Goal: Task Accomplishment & Management: Complete application form

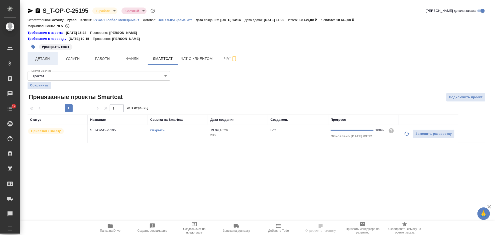
click at [44, 58] on span "Детали" at bounding box center [43, 59] width 24 height 6
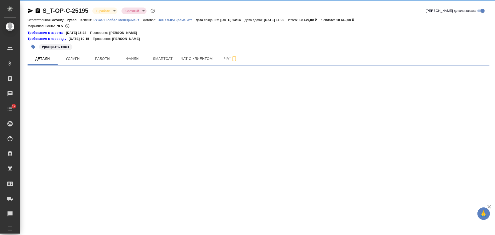
select select "RU"
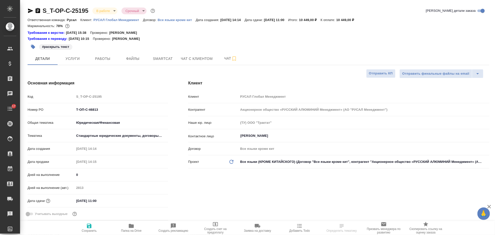
type textarea "x"
click at [31, 10] on icon "button" at bounding box center [30, 11] width 5 height 5
click at [39, 10] on icon "button" at bounding box center [38, 11] width 6 height 6
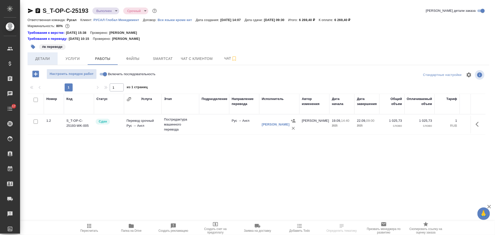
click at [45, 59] on span "Детали" at bounding box center [43, 59] width 24 height 6
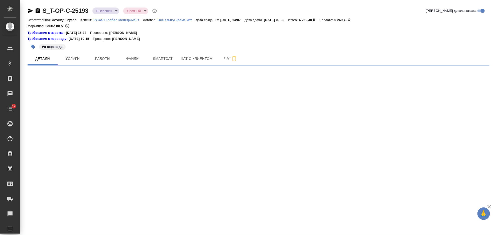
select select "RU"
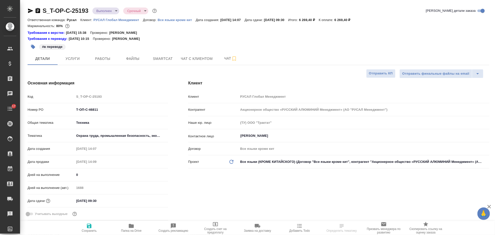
type textarea "x"
click at [39, 12] on icon "button" at bounding box center [38, 10] width 5 height 5
type textarea "x"
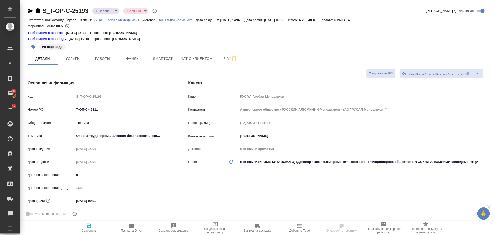
type textarea "x"
select select "RU"
type textarea "x"
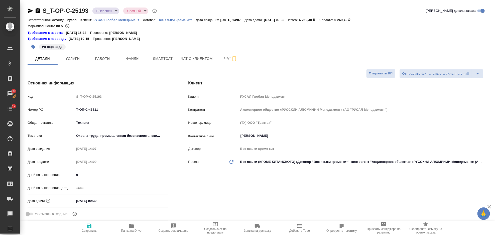
type textarea "x"
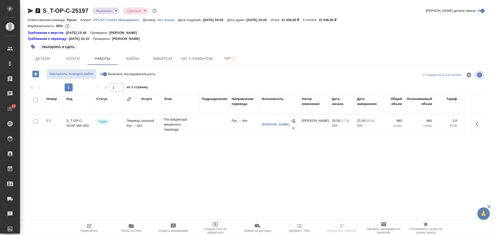
click at [39, 9] on icon "button" at bounding box center [38, 10] width 5 height 5
click at [105, 19] on p "РУСАЛ Глобал Менеджмент" at bounding box center [118, 20] width 50 height 4
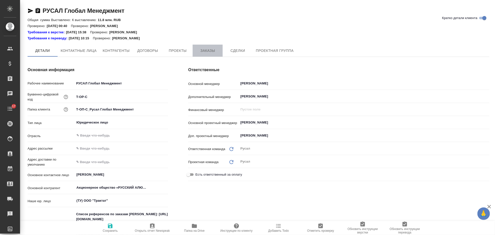
click at [202, 51] on span "Заказы" at bounding box center [208, 51] width 24 height 6
type textarea "x"
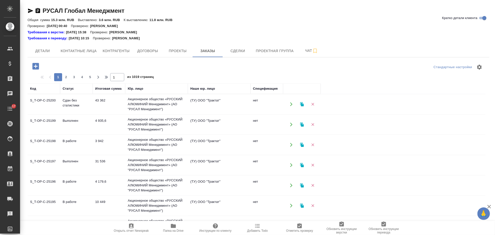
click at [123, 104] on td "43 362" at bounding box center [109, 104] width 33 height 18
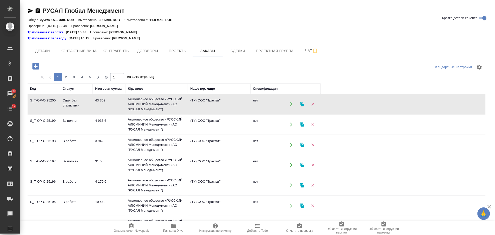
click at [141, 121] on td "Акционерное общество «РУССКИЙ АЛЮМИНИЙ Менеджмент» (АО "РУСАЛ Менеджмент")" at bounding box center [156, 125] width 63 height 20
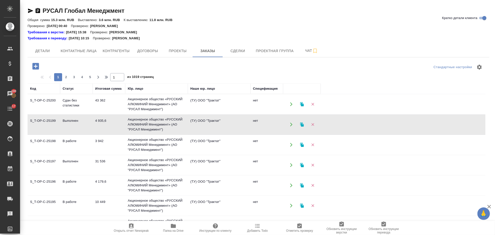
click at [141, 121] on td "Акционерное общество «РУССКИЙ АЛЮМИНИЙ Менеджмент» (АО "РУСАЛ Менеджмент")" at bounding box center [156, 125] width 63 height 20
click at [127, 141] on td "Акционерное общество «РУССКИЙ АЛЮМИНИЙ Менеджмент» (АО "РУСАЛ Менеджмент")" at bounding box center [156, 145] width 63 height 20
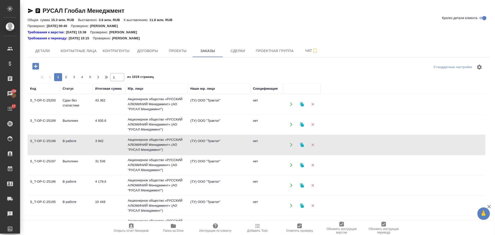
click at [115, 181] on td "4 179,6" at bounding box center [109, 186] width 33 height 18
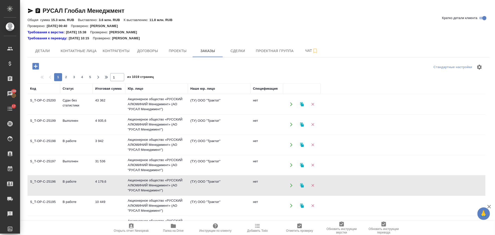
click at [115, 181] on td "4 179,6" at bounding box center [109, 186] width 33 height 18
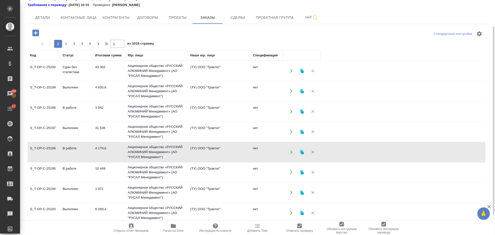
click at [132, 192] on td "Акционерное общество «РУССКИЙ АЛЮМИНИЙ Менеджмент» (АО "РУСАЛ Менеджмент")" at bounding box center [156, 193] width 63 height 20
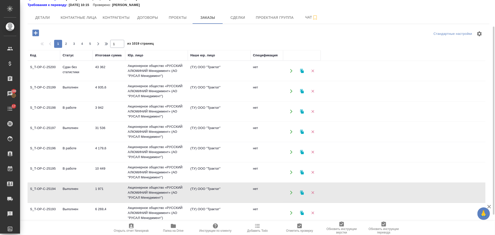
click at [132, 192] on td "Акционерное общество «РУССКИЙ АЛЮМИНИЙ Менеджмент» (АО "РУСАЛ Менеджмент")" at bounding box center [156, 193] width 63 height 20
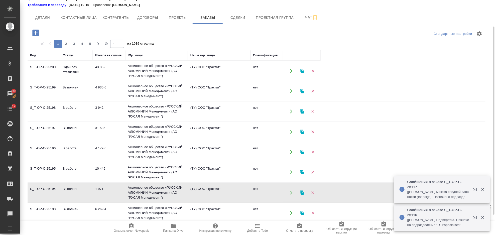
click at [38, 37] on icon "button" at bounding box center [35, 33] width 9 height 9
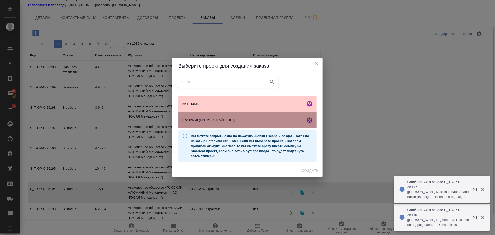
click at [213, 122] on span "Все языки (КРОМЕ КИТАЙСКОГО)" at bounding box center [242, 120] width 121 height 5
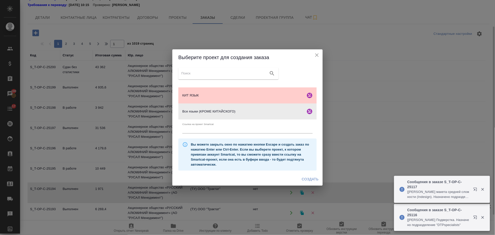
click at [311, 180] on span "Создать" at bounding box center [310, 179] width 17 height 6
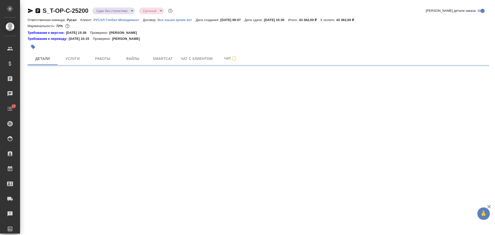
select select "RU"
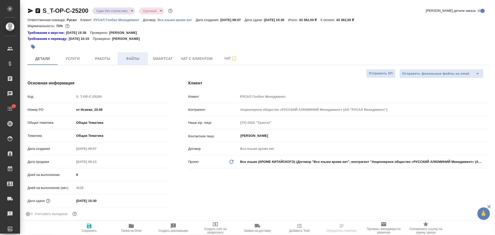
type textarea "x"
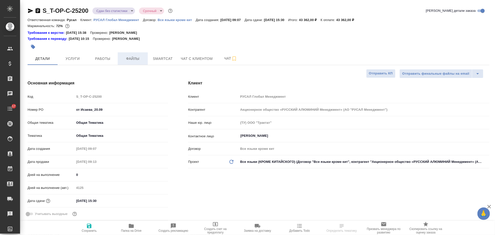
type textarea "x"
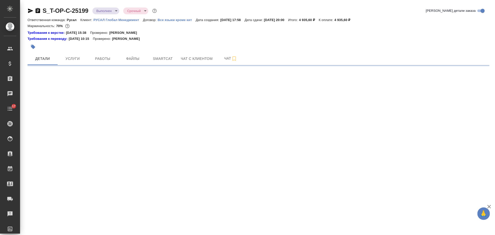
select select "RU"
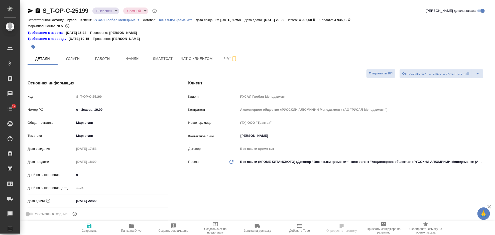
type textarea "x"
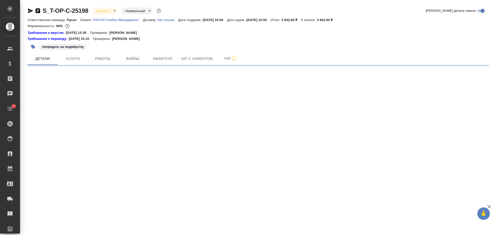
select select "RU"
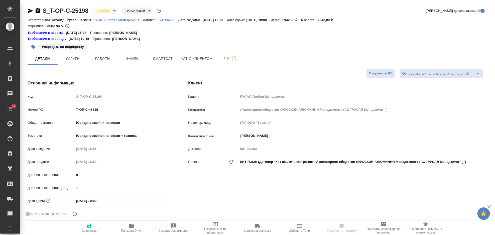
type textarea "x"
click at [37, 10] on icon "button" at bounding box center [38, 11] width 6 height 6
type textarea "x"
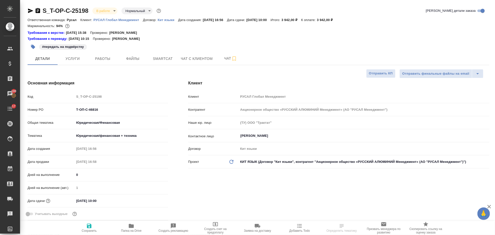
type textarea "x"
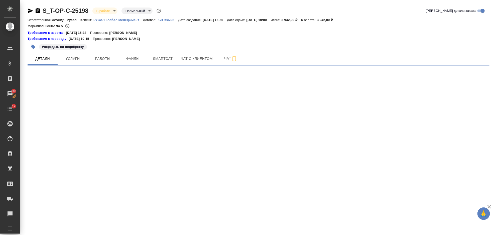
select select "RU"
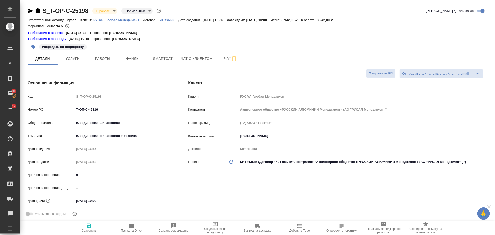
type textarea "x"
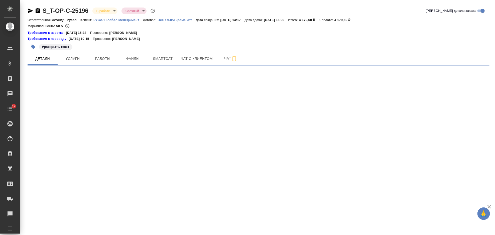
select select "RU"
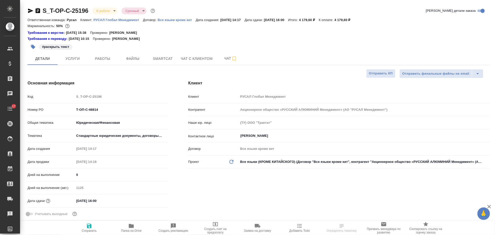
type textarea "x"
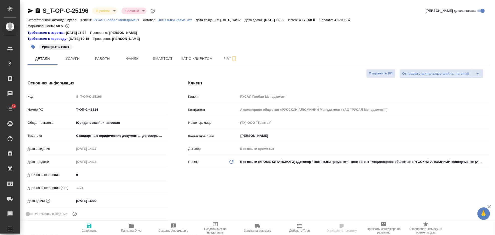
type textarea "x"
click at [39, 10] on icon "button" at bounding box center [38, 10] width 5 height 5
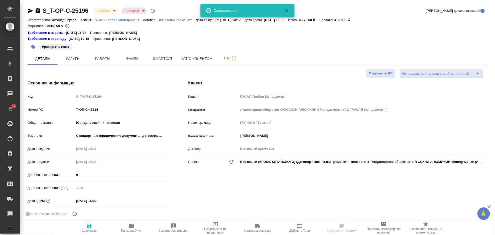
type textarea "x"
select select "RU"
type textarea "x"
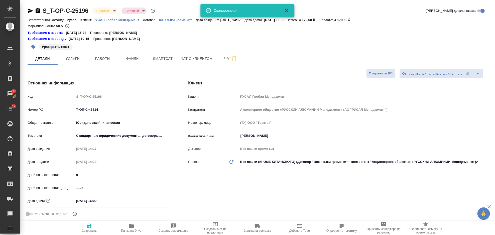
type textarea "x"
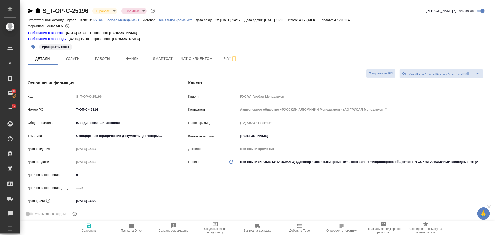
type textarea "x"
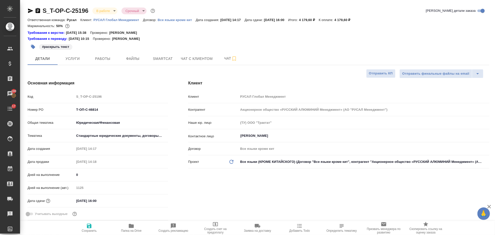
type textarea "x"
click at [38, 12] on icon "button" at bounding box center [38, 11] width 6 height 6
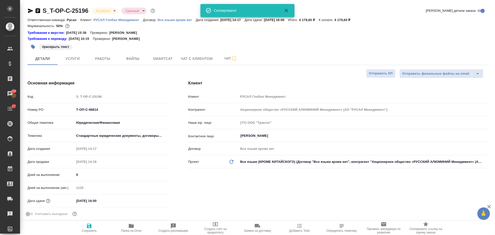
type textarea "x"
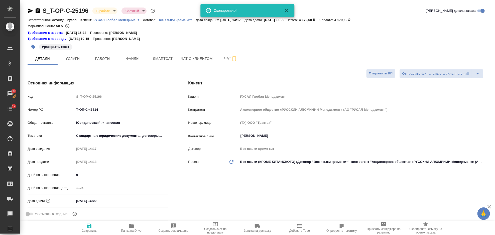
type textarea "x"
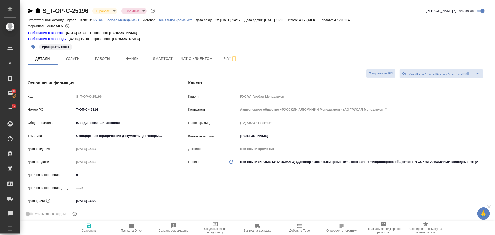
type textarea "x"
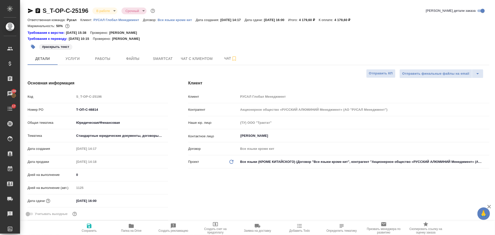
type textarea "x"
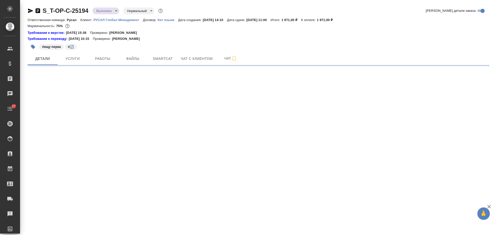
select select "RU"
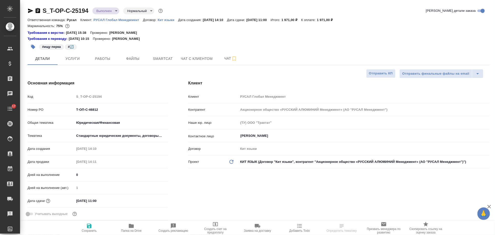
type textarea "x"
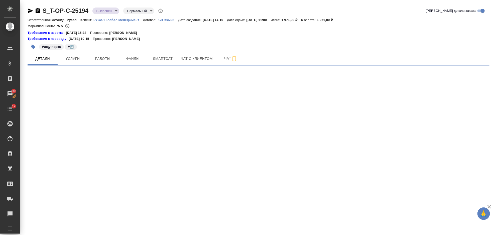
select select "RU"
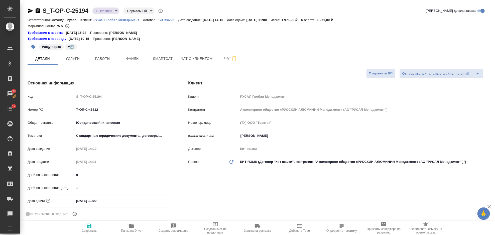
type textarea "x"
click at [36, 11] on icon "button" at bounding box center [38, 10] width 5 height 5
type textarea "x"
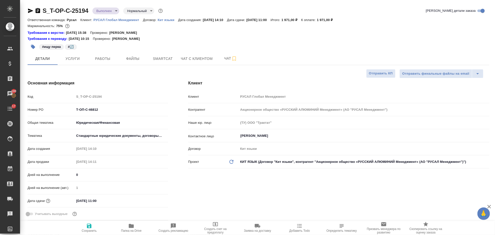
type textarea "x"
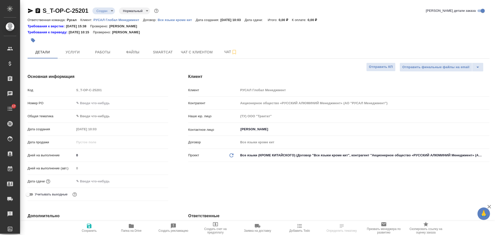
select select "RU"
click at [89, 100] on input "text" at bounding box center [121, 102] width 94 height 7
type input "от Исаева_22.09"
click at [129, 115] on body "🙏 .cls-1 fill:#fff; AWATERA Gorlenko Yuliua Клиенты Спецификации Заказы 100 Чат…" at bounding box center [247, 117] width 495 height 235
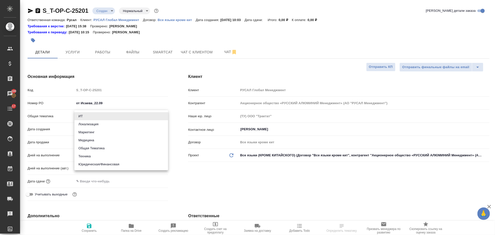
click at [107, 150] on li "Общая Тематика" at bounding box center [121, 148] width 94 height 8
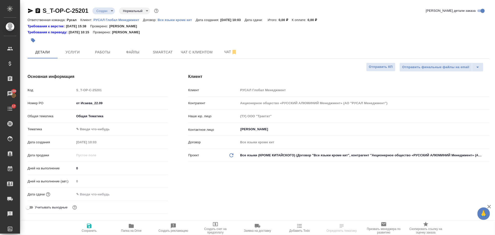
click at [103, 118] on body "🙏 .cls-1 fill:#fff; AWATERA Gorlenko Yuliua Клиенты Спецификации Заказы 100 Чат…" at bounding box center [247, 117] width 495 height 235
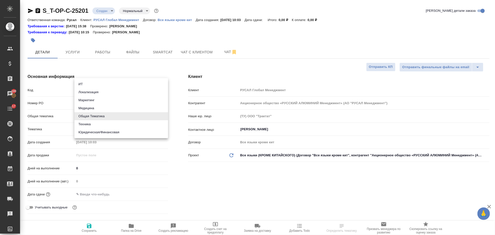
click at [103, 125] on li "Техника" at bounding box center [121, 124] width 94 height 8
type input "tech"
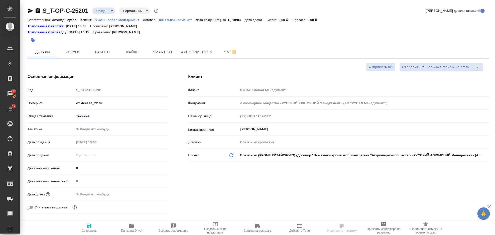
click at [96, 131] on body "🙏 .cls-1 fill:#fff; AWATERA Gorlenko Yuliua Клиенты Спецификации Заказы 100 Чат…" at bounding box center [247, 117] width 495 height 235
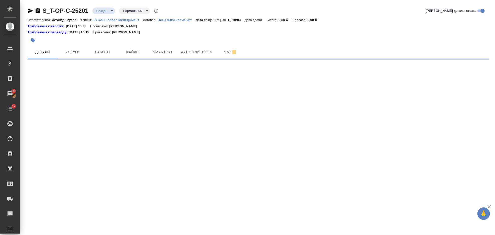
select select "RU"
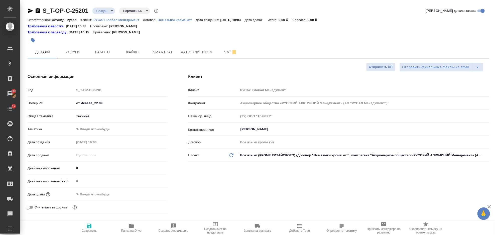
type textarea "x"
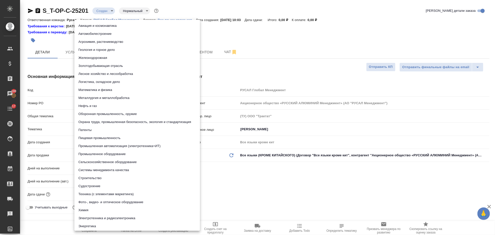
click at [101, 128] on body "🙏 .cls-1 fill:#fff; AWATERA Gorlenko Yuliua Клиенты Спецификации Заказы 100 Чат…" at bounding box center [247, 117] width 495 height 235
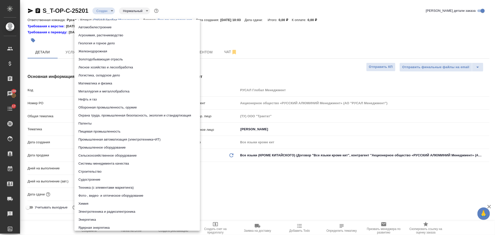
scroll to position [9, 0]
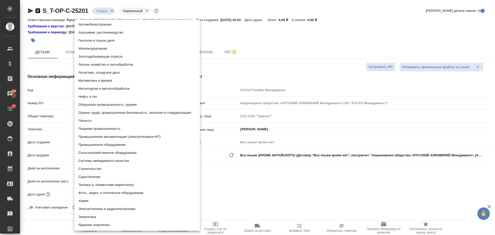
click at [110, 169] on li "Строительство" at bounding box center [137, 169] width 126 height 8
type input "5a8b8b956a9677013d343d92"
type textarea "x"
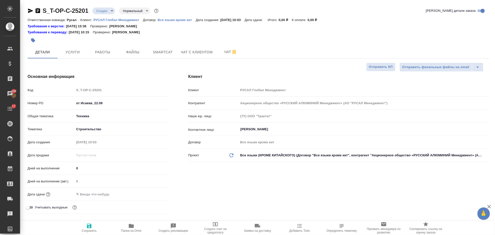
click at [90, 192] on input "text" at bounding box center [96, 194] width 44 height 7
click at [151, 195] on icon "button" at bounding box center [154, 194] width 6 height 6
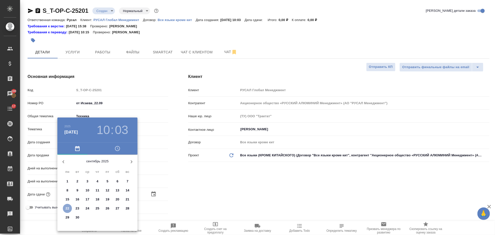
click at [65, 209] on span "22" at bounding box center [67, 208] width 9 height 5
type input "22.09.2025 10:03"
type textarea "x"
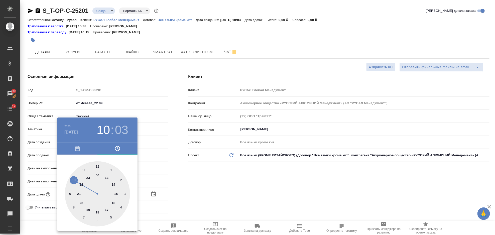
drag, startPoint x: 116, startPoint y: 194, endPoint x: 106, endPoint y: 181, distance: 16.9
click at [115, 194] on div at bounding box center [97, 193] width 65 height 65
type input "22.09.2025 15:03"
type textarea "x"
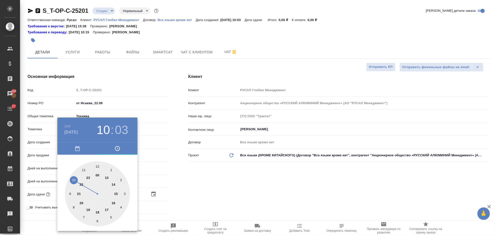
type textarea "x"
click at [96, 166] on div at bounding box center [97, 193] width 65 height 65
type input "22.09.2025 15:00"
type textarea "x"
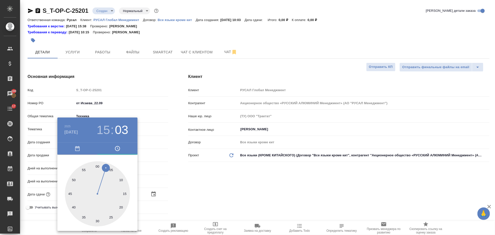
type textarea "x"
click at [252, 196] on div at bounding box center [247, 117] width 495 height 235
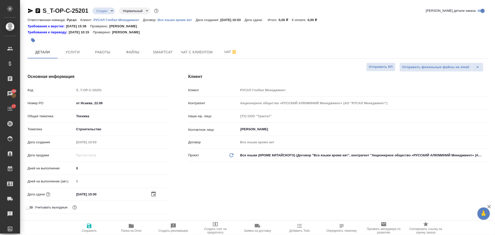
drag, startPoint x: 88, startPoint y: 227, endPoint x: 146, endPoint y: 199, distance: 64.1
click at [88, 227] on icon "button" at bounding box center [89, 226] width 5 height 5
type textarea "x"
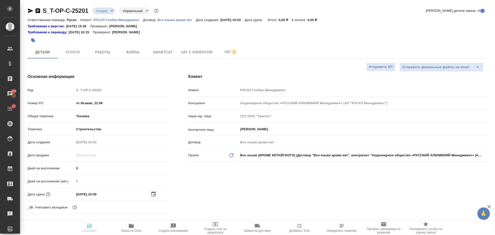
type textarea "x"
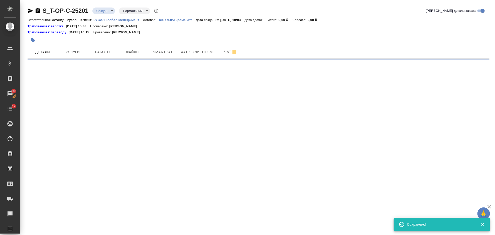
select select "RU"
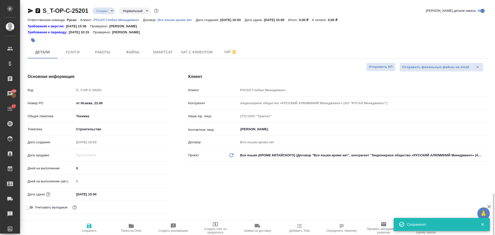
type textarea "x"
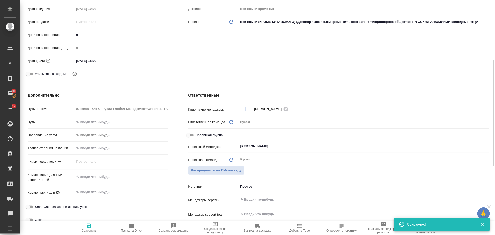
type textarea "x"
click at [104, 179] on textarea at bounding box center [121, 177] width 94 height 9
type textarea "И"
type textarea "x"
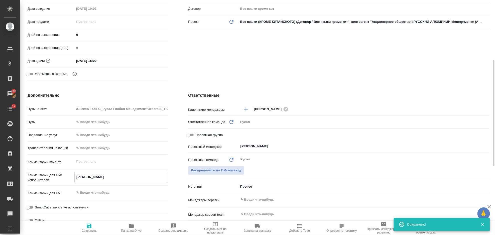
type textarea "x"
type textarea "ИС"
type textarea "x"
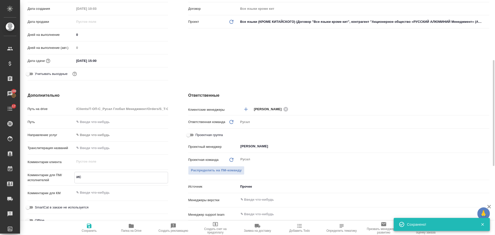
type textarea "ИСА"
type textarea "x"
type textarea "ИСАЕ"
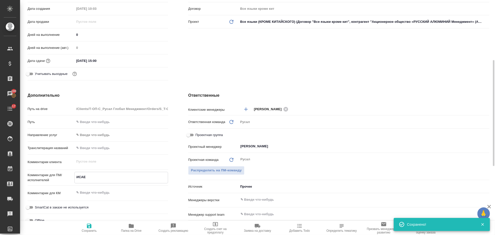
type textarea "x"
type textarea "ИСАЕВ"
type textarea "x"
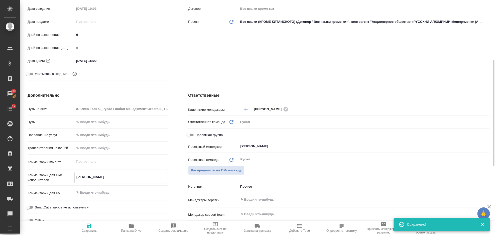
type textarea "x"
type textarea "ИСАЕВ,"
type textarea "x"
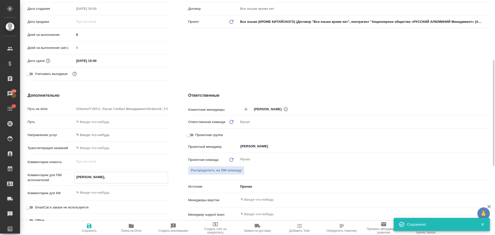
type textarea "x"
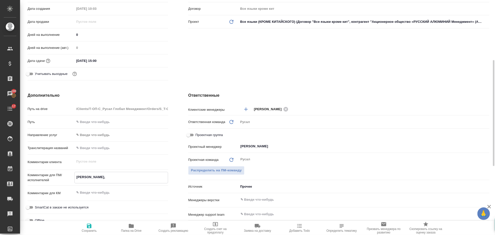
type textarea "ИСАЕВ,"
type textarea "x"
type textarea "ИСАЕВ, Д"
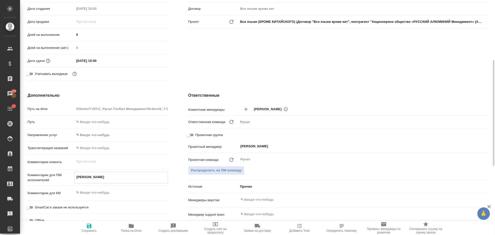
type textarea "x"
type textarea "ИСАЕВ, ДВ"
type textarea "x"
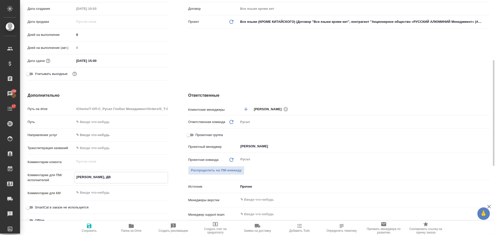
type textarea "x"
type textarea "ИСАЕВ, ДВУ"
type textarea "x"
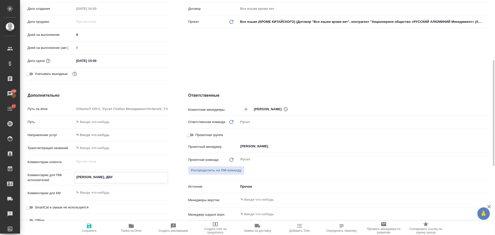
type textarea "x"
type textarea "ИСАЕВ, ДВУЯ"
type textarea "x"
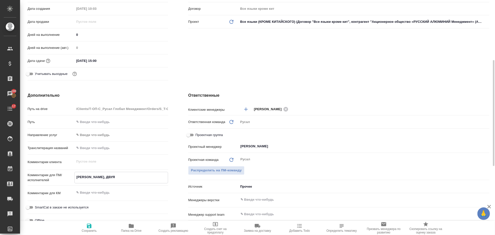
type textarea "ИСАЕВ, ДВУЯЗ"
type textarea "x"
type textarea "ИСАЕВ, ДВУЯЗ"
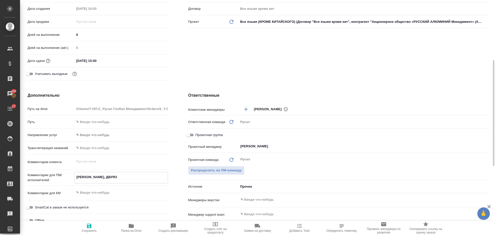
type textarea "x"
type textarea "ИСАЕВ, ДВУЯЗ н"
type textarea "x"
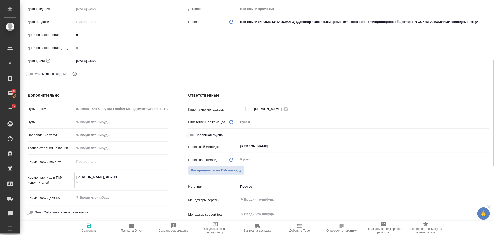
type textarea "x"
type textarea "ИСАЕВ, ДВУЯЗ на"
type textarea "x"
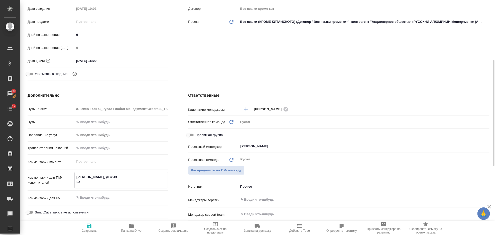
type textarea "x"
type textarea "ИСАЕВ, ДВУЯЗ на"
type textarea "x"
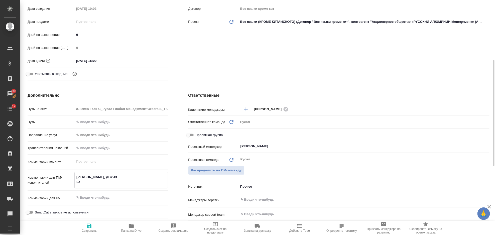
type textarea "ИСАЕВ, ДВУЯЗ на я"
type textarea "x"
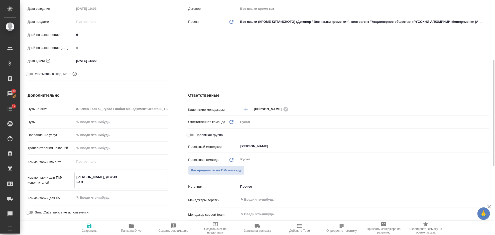
type textarea "ИСАЕВ, ДВУЯЗ на яп"
type textarea "x"
type textarea "ИСАЕВ, ДВУЯЗ на япо"
type textarea "x"
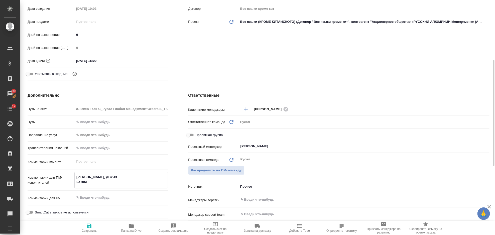
type textarea "x"
type textarea "ИСАЕВ, ДВУЯЗ на япон"
type textarea "x"
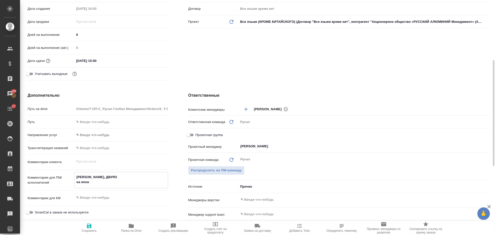
type textarea "x"
type textarea "ИСАЕВ, ДВУЯЗ на японс"
type textarea "x"
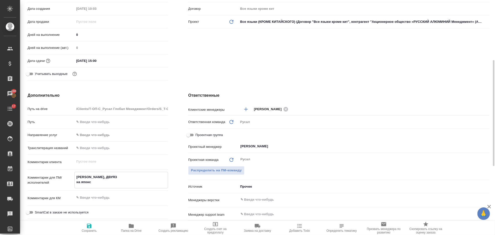
type textarea "x"
type textarea "ИСАЕВ, ДВУЯЗ на японск"
type textarea "x"
type textarea "ИСАЕВ, ДВУЯЗ на японски"
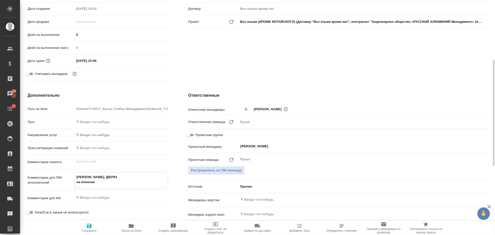
type textarea "x"
type textarea "ИСАЕВ, ДВУЯЗ на японский"
type textarea "x"
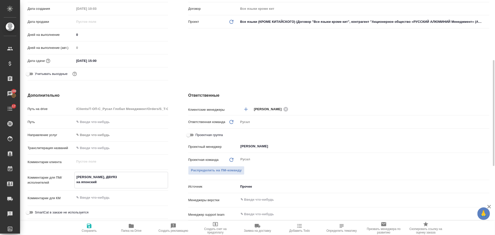
type textarea "x"
type textarea "ИСАЕВ, ДВУЯЗ на японский и"
type textarea "x"
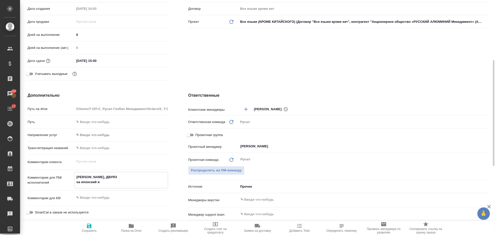
type textarea "x"
type textarea "ИСАЕВ, ДВУЯЗ на японский и"
type textarea "x"
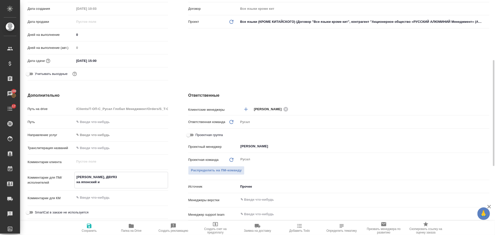
type textarea "x"
type textarea "ИСАЕВ, ДВУЯЗ на японский и а"
type textarea "x"
type textarea "ИСАЕВ, ДВУЯЗ на японский и ан"
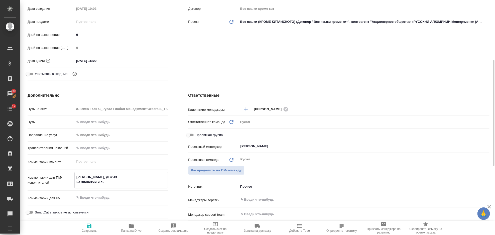
type textarea "x"
type textarea "ИСАЕВ, ДВУЯЗ на японский и анг"
type textarea "x"
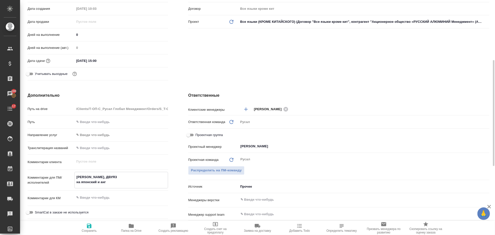
type textarea "x"
type textarea "ИСАЕВ, ДВУЯЗ на японский и англ"
type textarea "x"
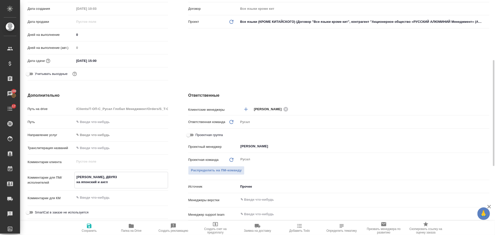
type textarea "x"
type textarea "ИСАЕВ, ДВУЯЗ на японский и англи"
type textarea "x"
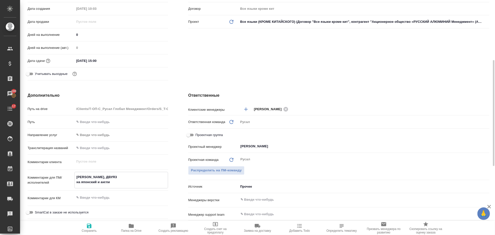
type textarea "ИСАЕВ, ДВУЯЗ на японский и англий"
type textarea "x"
type textarea "ИСАЕВ, ДВУЯЗ на японский и английс"
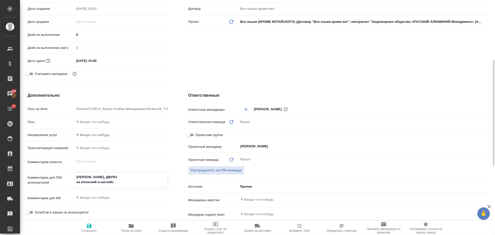
type textarea "x"
type textarea "ИСАЕВ, ДВУЯЗ на японский и английск"
type textarea "x"
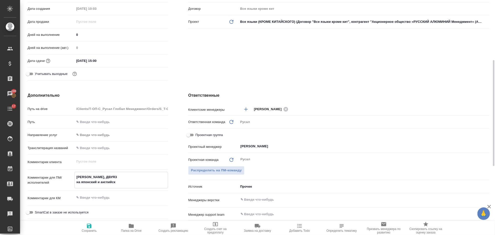
type textarea "x"
type textarea "ИСАЕВ, ДВУЯЗ на японский и английски"
type textarea "x"
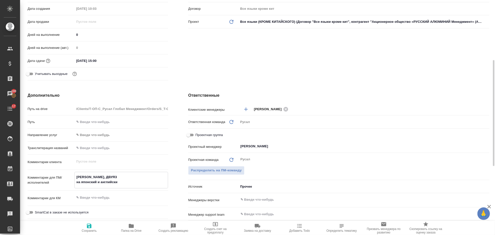
type textarea "x"
type textarea "ИСАЕВ, ДВУЯЗ на японский и английский"
type textarea "x"
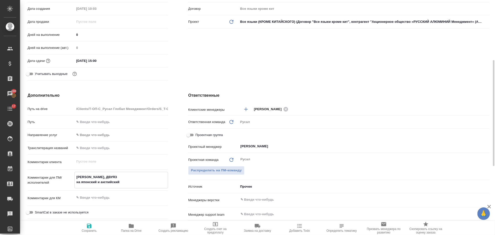
type textarea "ИСАЕВ, ДВУЯЗ на японский и английский"
type textarea "x"
click at [92, 224] on icon "button" at bounding box center [89, 226] width 6 height 6
type textarea "x"
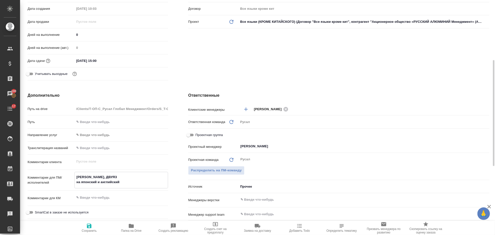
type textarea "x"
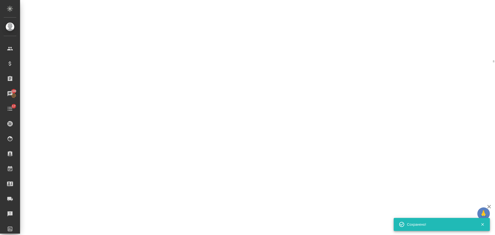
select select "RU"
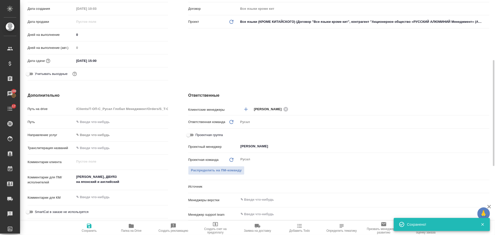
type textarea "x"
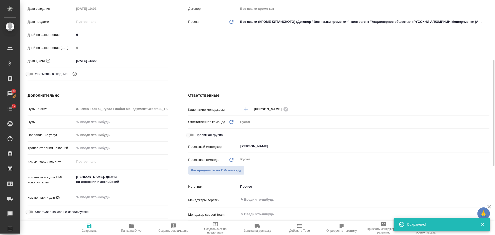
type textarea "x"
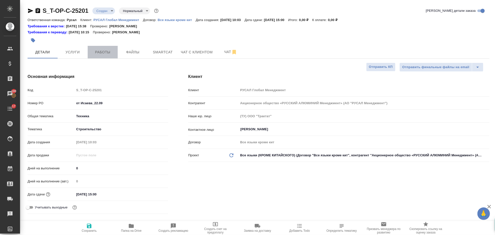
click at [110, 54] on span "Работы" at bounding box center [103, 52] width 24 height 6
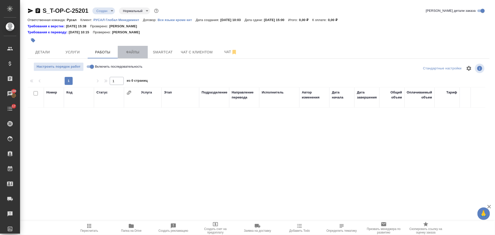
click at [139, 52] on span "Файлы" at bounding box center [133, 52] width 24 height 6
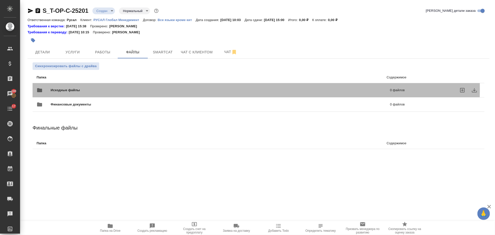
click at [100, 89] on span "Исходные файлы" at bounding box center [143, 90] width 184 height 5
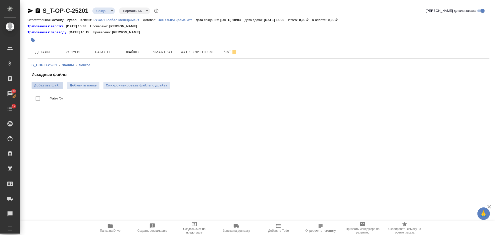
click at [54, 89] on label "Добавить файл" at bounding box center [48, 86] width 32 height 8
click at [0, 0] on input "Добавить файл" at bounding box center [0, 0] width 0 height 0
click at [71, 57] on button "Услуги" at bounding box center [73, 52] width 30 height 13
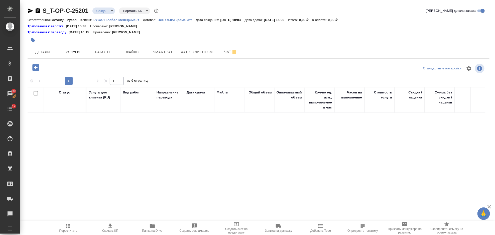
click at [38, 67] on icon "button" at bounding box center [35, 67] width 7 height 7
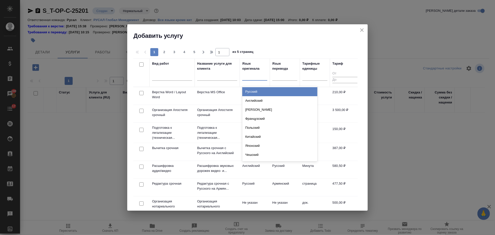
click at [257, 74] on div at bounding box center [254, 75] width 25 height 7
click at [262, 90] on div "Русский" at bounding box center [279, 91] width 75 height 9
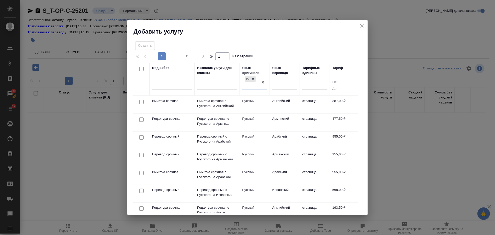
click at [284, 78] on div "Язык перевода" at bounding box center [284, 79] width 25 height 28
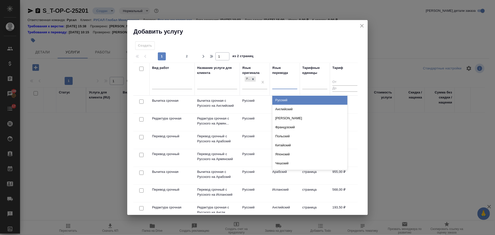
click at [287, 85] on div at bounding box center [284, 84] width 25 height 7
drag, startPoint x: 286, startPoint y: 111, endPoint x: 236, endPoint y: 109, distance: 49.6
click at [285, 111] on div "Английский" at bounding box center [309, 109] width 75 height 9
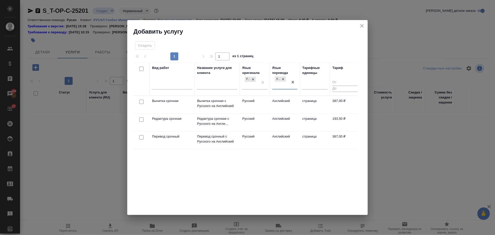
click at [142, 120] on input "checkbox" at bounding box center [141, 120] width 4 height 4
checkbox input "true"
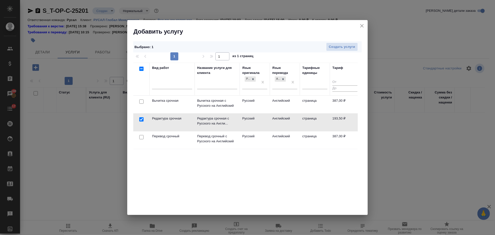
click at [140, 135] on div at bounding box center [141, 137] width 11 height 7
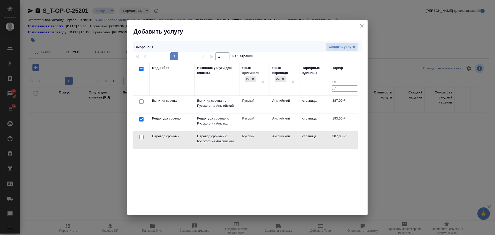
click at [141, 136] on input "checkbox" at bounding box center [141, 137] width 4 height 4
checkbox input "true"
click at [346, 47] on span "Создать услуги" at bounding box center [342, 47] width 26 height 6
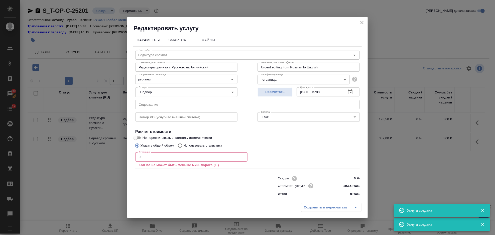
type input "Перевод срочный"
type input "Перевод срочный с Русского на Английский"
type input "Urgent translation from Russian to English"
type input "387 RUB"
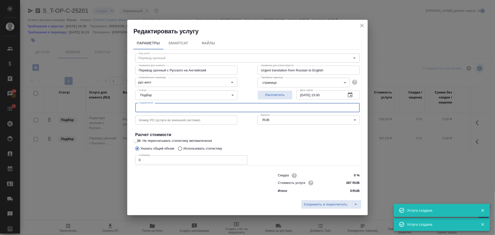
click at [180, 105] on input "text" at bounding box center [247, 107] width 225 height 9
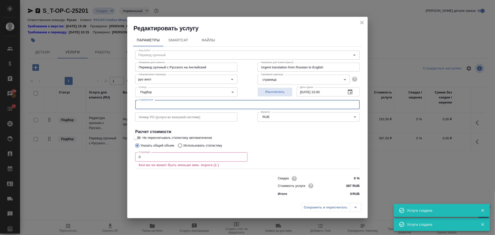
paste input "ТЗ Сквер Сайен"
type input "ТЗ Сквер Сайен"
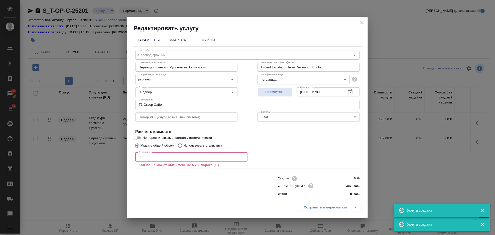
click at [156, 160] on input "0" at bounding box center [191, 156] width 112 height 9
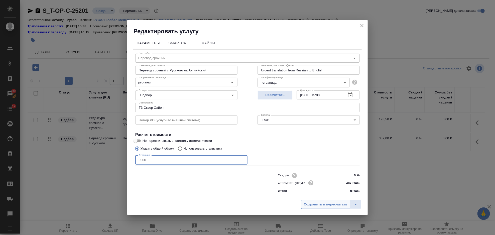
click at [311, 205] on span "Сохранить и пересчитать" at bounding box center [326, 205] width 44 height 6
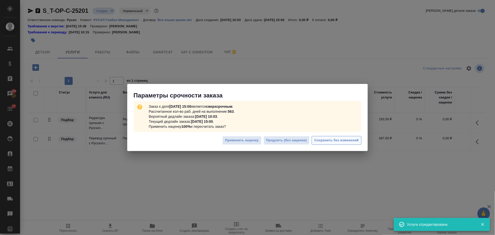
click at [331, 142] on span "Сохранить без изменений" at bounding box center [336, 141] width 44 height 6
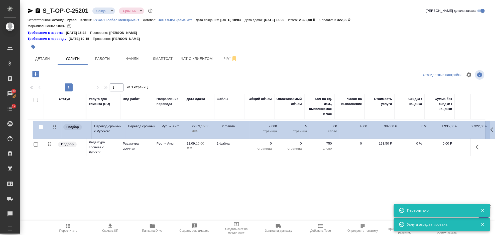
drag, startPoint x: 52, startPoint y: 144, endPoint x: 58, endPoint y: 124, distance: 21.2
click at [58, 124] on table "Статус Услуга для клиента (RU) Вид работ Направление перевода Дата сдачи Файлы …" at bounding box center [264, 126] width 472 height 64
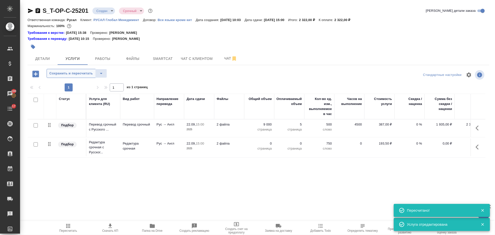
click at [63, 76] on span "Сохранить и пересчитать" at bounding box center [71, 74] width 44 height 6
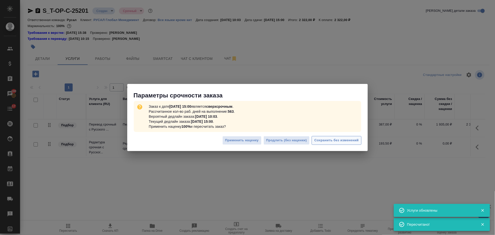
click at [354, 139] on span "Сохранить без изменений" at bounding box center [336, 141] width 44 height 6
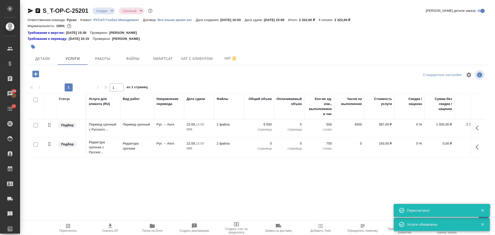
click at [476, 145] on icon "button" at bounding box center [479, 147] width 6 height 6
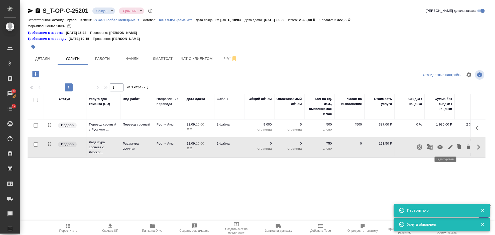
click at [448, 145] on icon "button" at bounding box center [450, 147] width 5 height 5
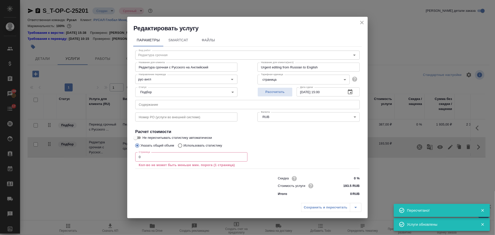
click at [205, 157] on input "0" at bounding box center [191, 156] width 112 height 9
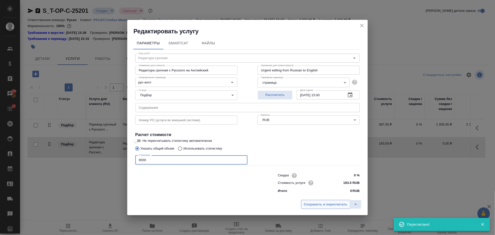
click at [313, 206] on span "Сохранить и пересчитать" at bounding box center [326, 205] width 44 height 6
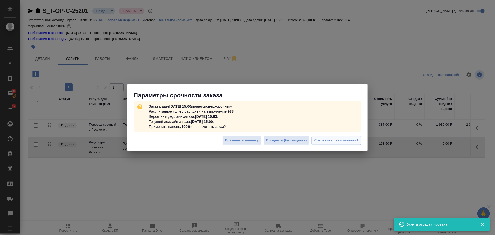
click at [329, 138] on span "Сохранить без изменений" at bounding box center [336, 141] width 44 height 6
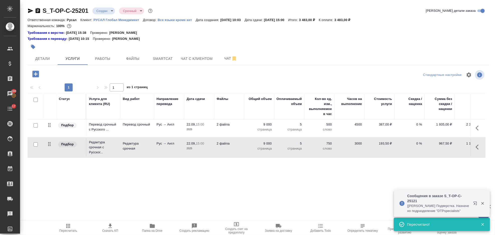
click at [34, 73] on icon "button" at bounding box center [35, 74] width 7 height 7
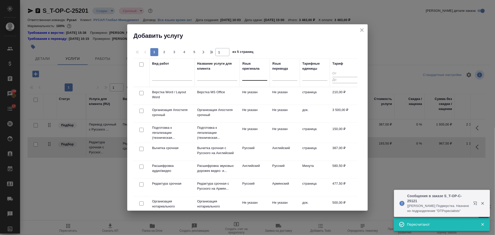
click at [248, 74] on div at bounding box center [254, 75] width 25 height 7
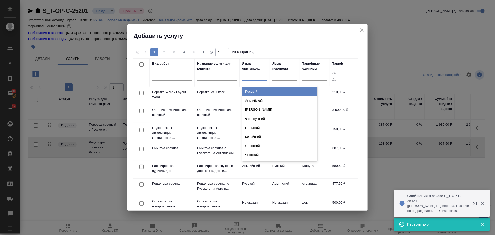
click at [260, 90] on div "Русский" at bounding box center [279, 91] width 75 height 9
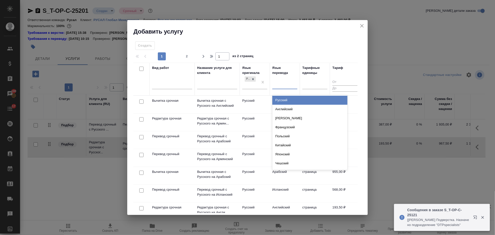
click at [288, 82] on div at bounding box center [284, 84] width 25 height 7
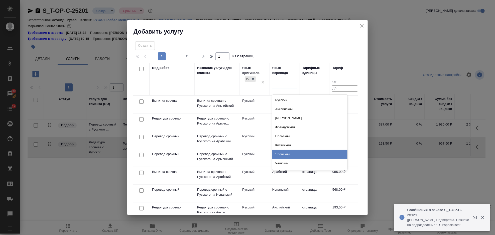
click at [286, 152] on div "Японский" at bounding box center [309, 154] width 75 height 9
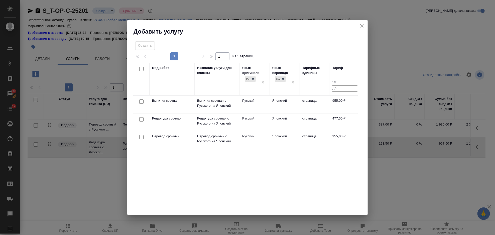
click at [141, 120] on input "checkbox" at bounding box center [141, 119] width 4 height 4
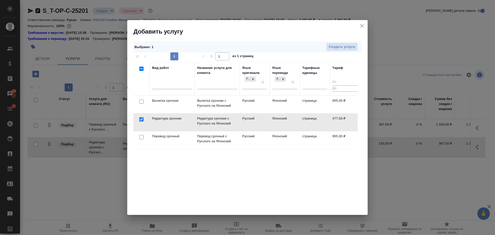
click at [142, 137] on input "checkbox" at bounding box center [141, 137] width 4 height 4
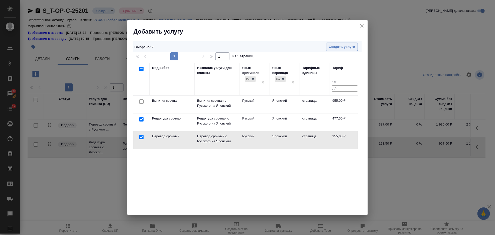
click at [356, 48] on button "Создать услуги" at bounding box center [342, 47] width 32 height 9
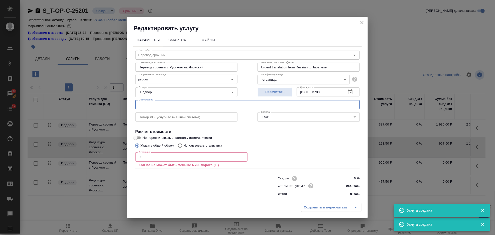
click at [170, 104] on input "text" at bounding box center [247, 104] width 225 height 9
paste input "ТЗ Сквер Сайен"
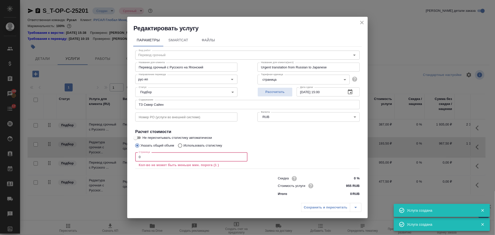
click at [146, 155] on input "0" at bounding box center [191, 156] width 112 height 9
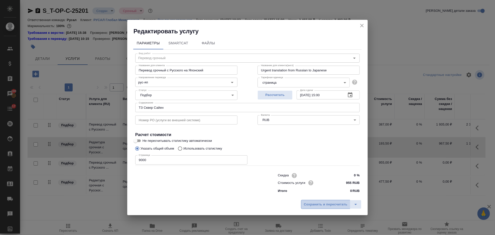
click at [314, 202] on span "Сохранить и пересчитать" at bounding box center [326, 205] width 44 height 6
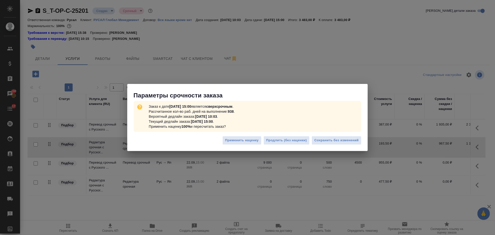
click at [318, 146] on div "Применить наценку Продлить (без наценки) Сохранить без изменений" at bounding box center [247, 143] width 241 height 18
click at [319, 140] on span "Сохранить без изменений" at bounding box center [336, 141] width 44 height 6
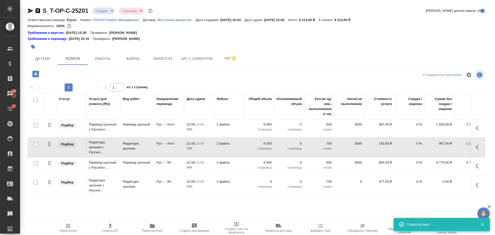
scroll to position [20, 0]
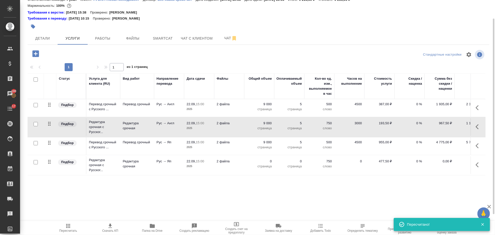
click at [476, 163] on icon "button" at bounding box center [479, 165] width 6 height 6
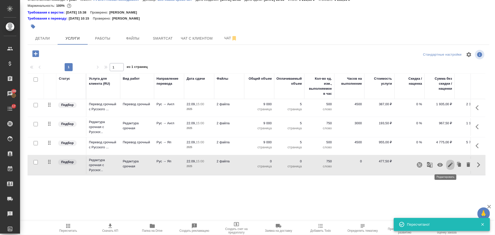
click at [448, 162] on icon "button" at bounding box center [451, 165] width 6 height 6
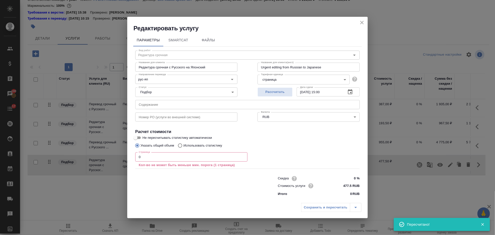
click at [167, 160] on input "0" at bounding box center [191, 156] width 112 height 9
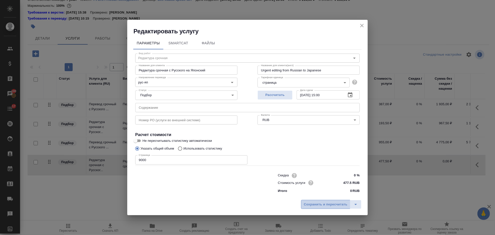
click at [321, 202] on span "Сохранить и пересчитать" at bounding box center [326, 205] width 44 height 6
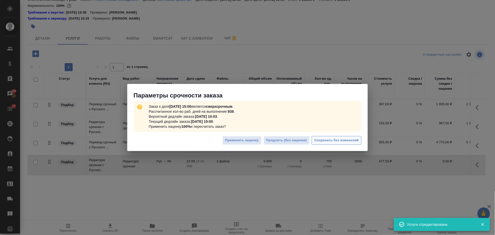
click at [345, 144] on button "Сохранить без изменений" at bounding box center [337, 140] width 50 height 9
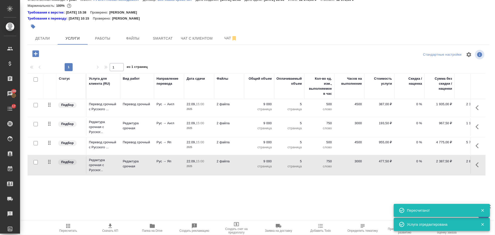
click at [476, 145] on icon "button" at bounding box center [477, 145] width 3 height 5
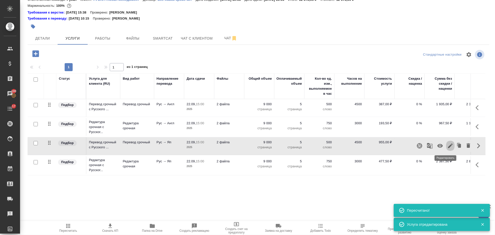
click at [448, 144] on icon "button" at bounding box center [451, 146] width 6 height 6
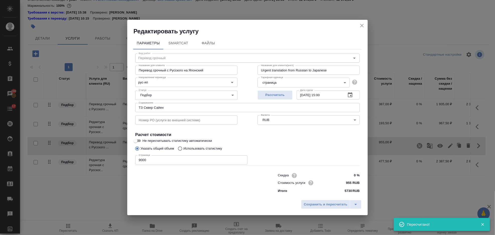
click at [364, 26] on icon "close" at bounding box center [362, 26] width 6 height 6
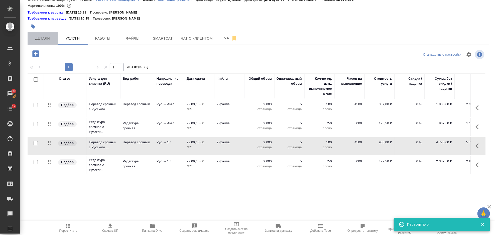
click at [39, 44] on button "Детали" at bounding box center [43, 38] width 30 height 13
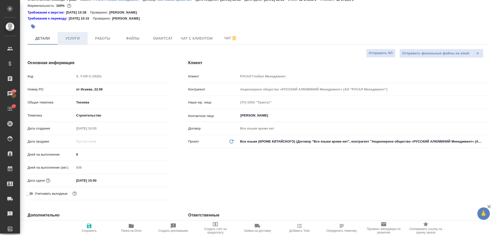
click at [75, 38] on span "Услуги" at bounding box center [73, 38] width 24 height 6
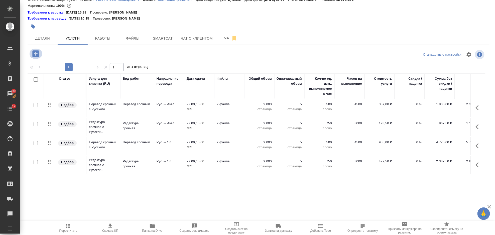
click at [37, 54] on icon "button" at bounding box center [35, 53] width 9 height 9
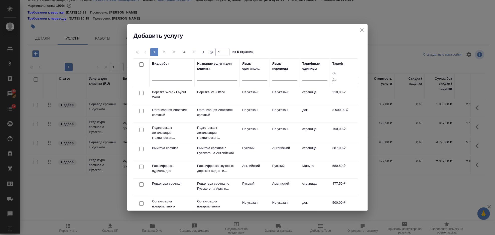
click at [143, 93] on input "checkbox" at bounding box center [141, 93] width 4 height 4
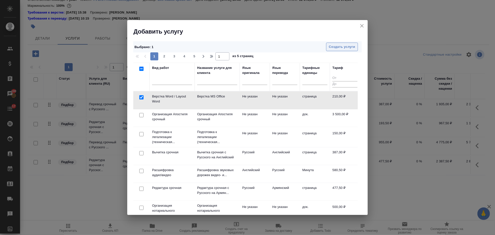
click at [351, 48] on span "Создать услуги" at bounding box center [342, 47] width 26 height 6
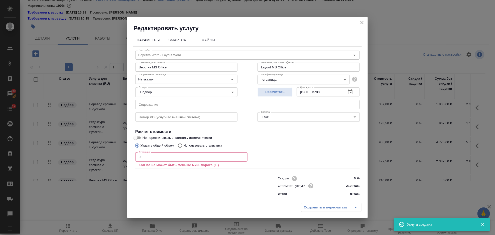
click at [162, 155] on input "0" at bounding box center [191, 156] width 112 height 9
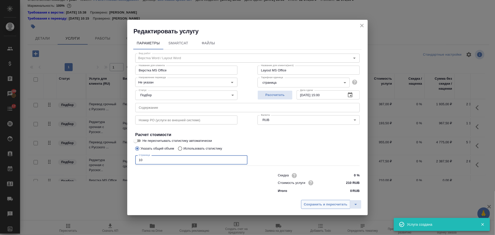
click at [319, 209] on button "Сохранить и пересчитать" at bounding box center [325, 204] width 49 height 9
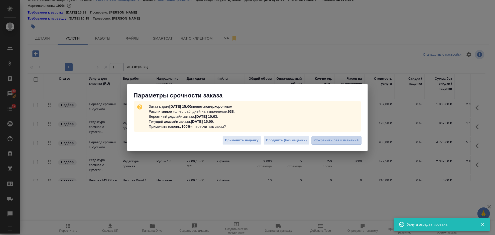
click at [331, 141] on span "Сохранить без изменений" at bounding box center [336, 141] width 44 height 6
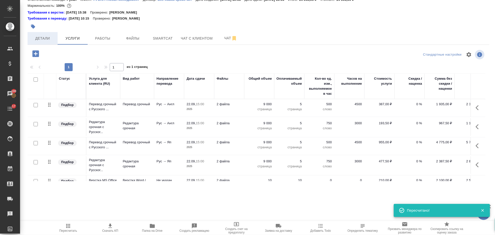
click at [48, 38] on span "Детали" at bounding box center [43, 38] width 24 height 6
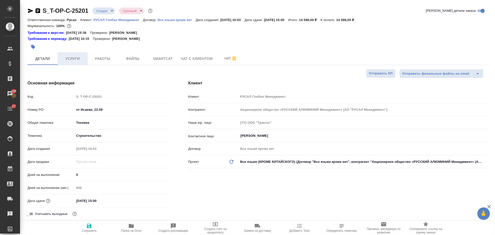
click at [79, 57] on span "Услуги" at bounding box center [73, 59] width 24 height 6
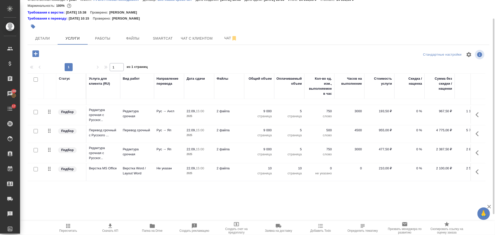
scroll to position [17, 0]
click at [32, 53] on icon "button" at bounding box center [35, 53] width 9 height 9
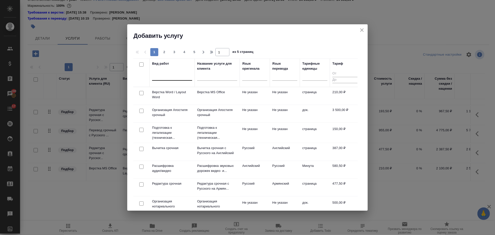
click at [163, 73] on div at bounding box center [172, 75] width 40 height 7
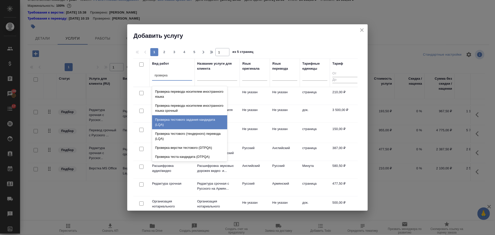
scroll to position [10, 0]
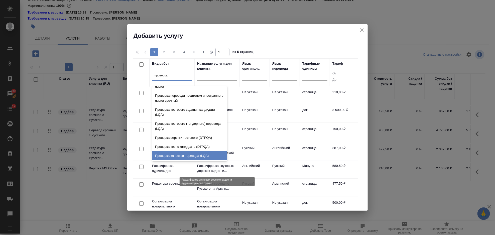
click at [199, 150] on div "Проверка теста кандидата (DTPQA)" at bounding box center [189, 146] width 75 height 9
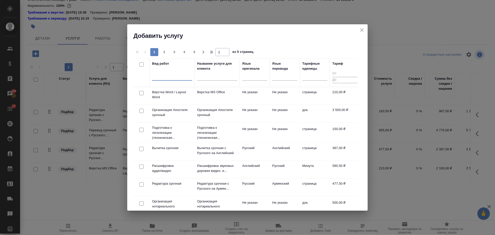
click at [175, 79] on div at bounding box center [172, 75] width 40 height 7
drag, startPoint x: 172, startPoint y: 74, endPoint x: 165, endPoint y: 76, distance: 7.7
click at [165, 76] on div at bounding box center [172, 75] width 40 height 7
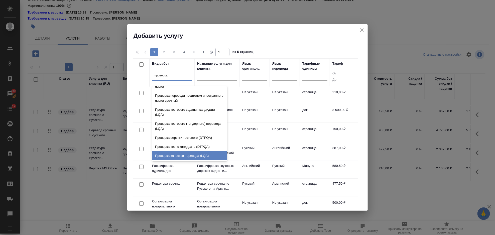
click at [193, 155] on div "Проверка качества перевода (LQA)" at bounding box center [189, 155] width 75 height 9
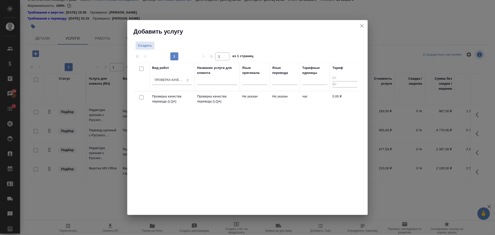
click at [141, 99] on input "checkbox" at bounding box center [141, 97] width 4 height 4
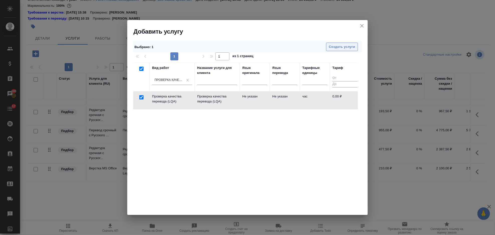
click at [349, 46] on span "Создать услуги" at bounding box center [342, 47] width 26 height 6
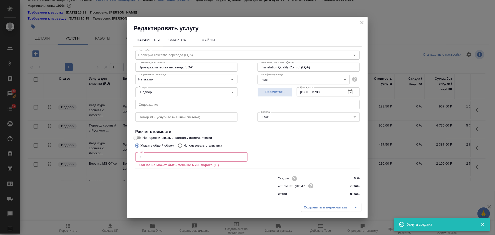
click at [361, 24] on icon "close" at bounding box center [362, 23] width 6 height 6
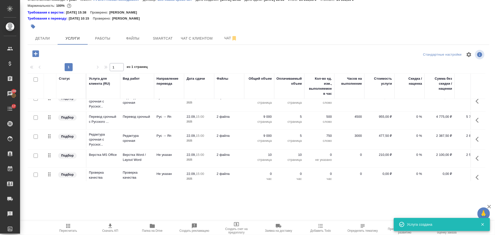
scroll to position [37, 0]
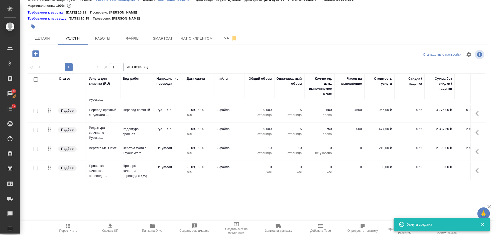
click at [476, 168] on icon "button" at bounding box center [479, 171] width 6 height 6
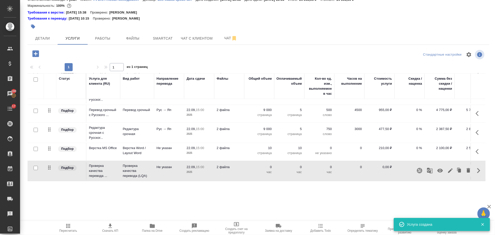
click at [438, 169] on icon "button" at bounding box center [441, 171] width 6 height 4
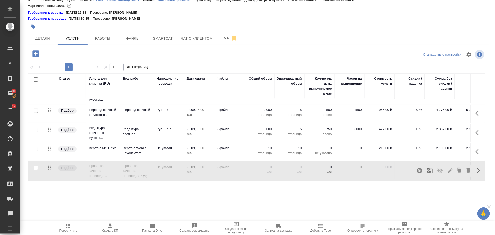
scroll to position [0, 0]
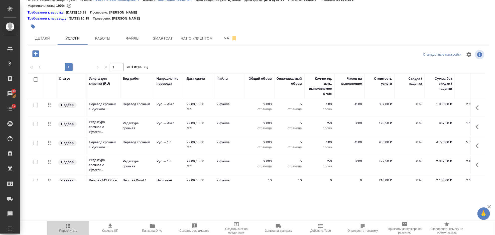
click at [76, 223] on button "Пересчитать" at bounding box center [68, 228] width 42 height 14
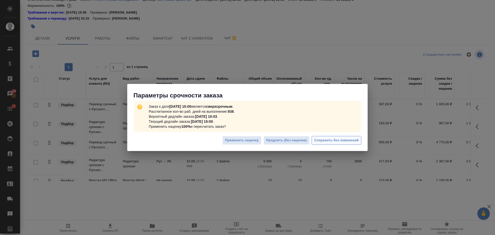
click at [347, 141] on span "Сохранить без изменений" at bounding box center [336, 141] width 44 height 6
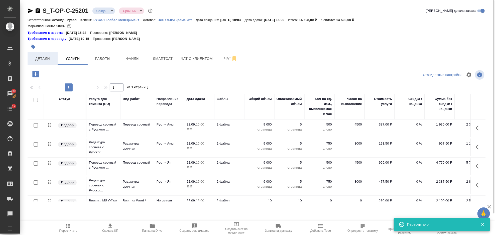
click at [39, 61] on span "Детали" at bounding box center [43, 59] width 24 height 6
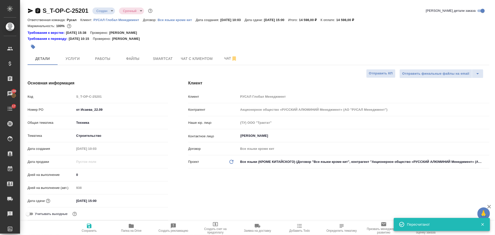
click at [39, 11] on icon "button" at bounding box center [38, 11] width 6 height 6
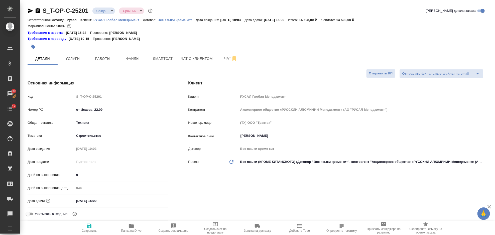
click at [31, 10] on icon "button" at bounding box center [30, 11] width 5 height 5
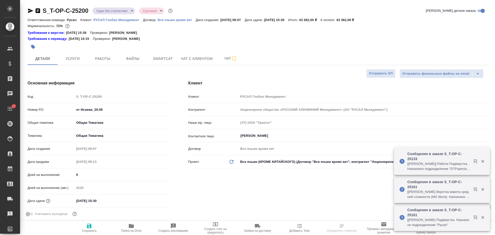
select select "RU"
type input "[PERSON_NAME]"
click at [108, 62] on button "Работы" at bounding box center [103, 58] width 30 height 13
